Goal: Navigation & Orientation: Find specific page/section

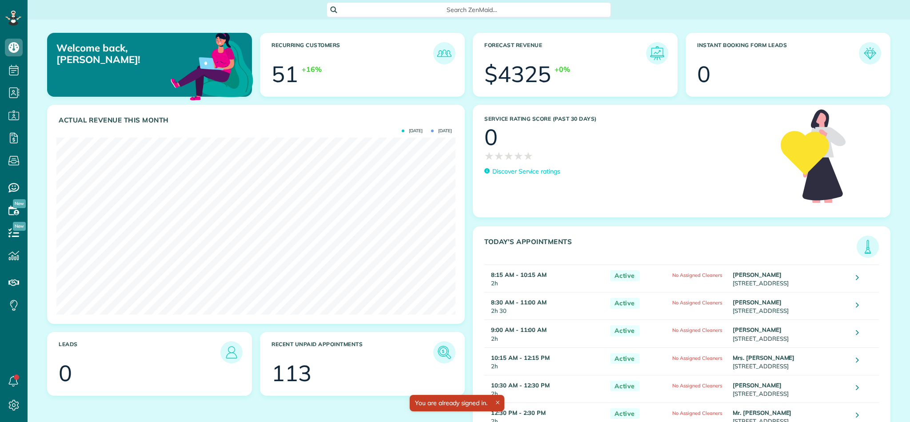
scroll to position [177, 399]
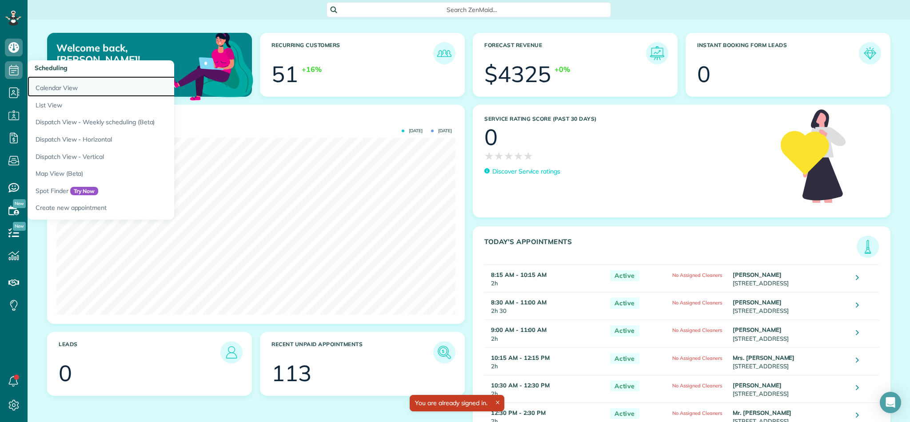
click at [67, 85] on link "Calendar View" at bounding box center [139, 86] width 222 height 20
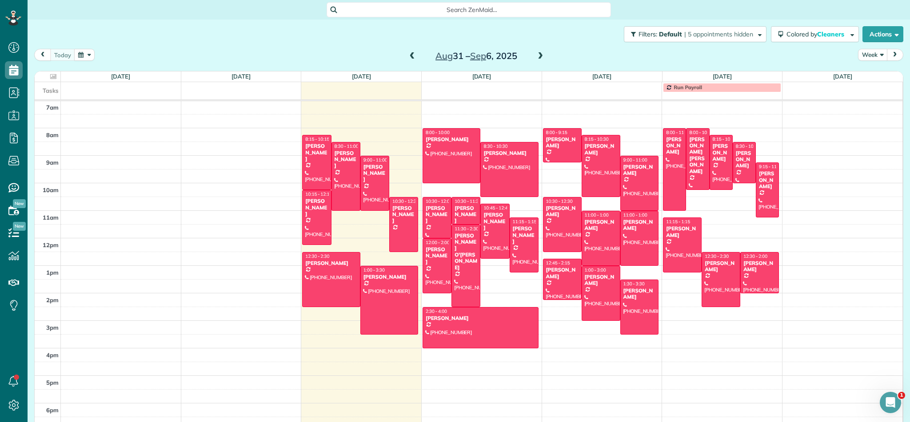
click at [875, 55] on button "Week" at bounding box center [872, 55] width 29 height 12
click at [876, 111] on link "Month" at bounding box center [893, 111] width 70 height 18
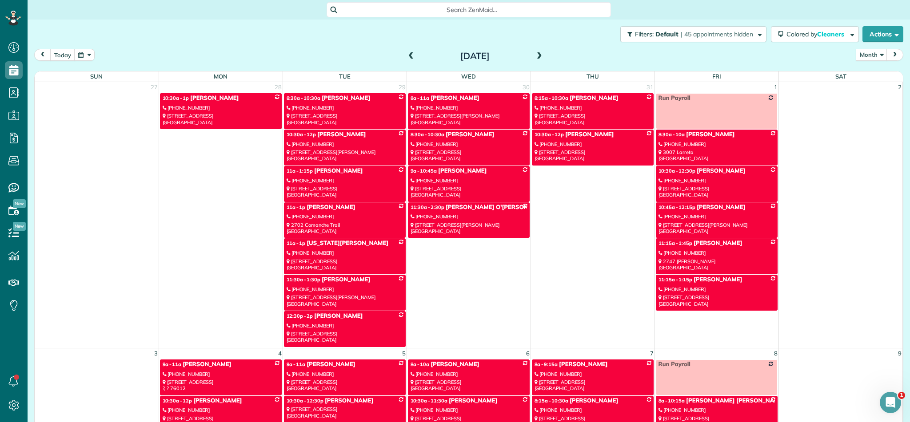
click at [538, 55] on span at bounding box center [539, 56] width 10 height 8
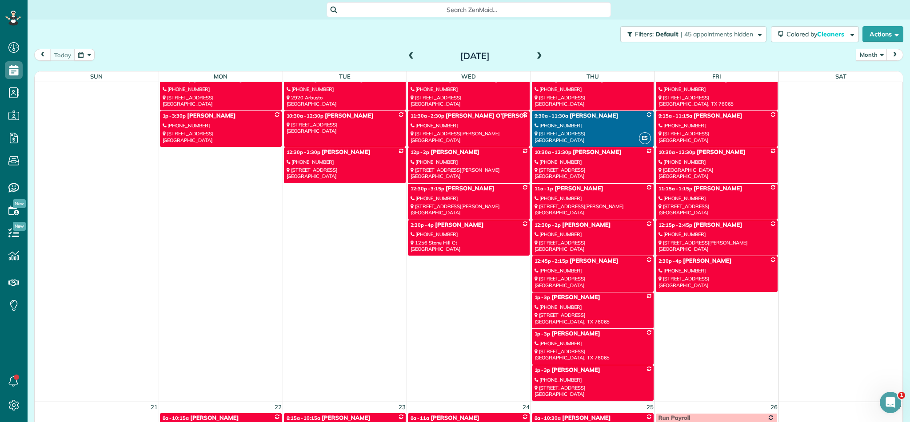
scroll to position [717, 0]
